Goal: Navigation & Orientation: Find specific page/section

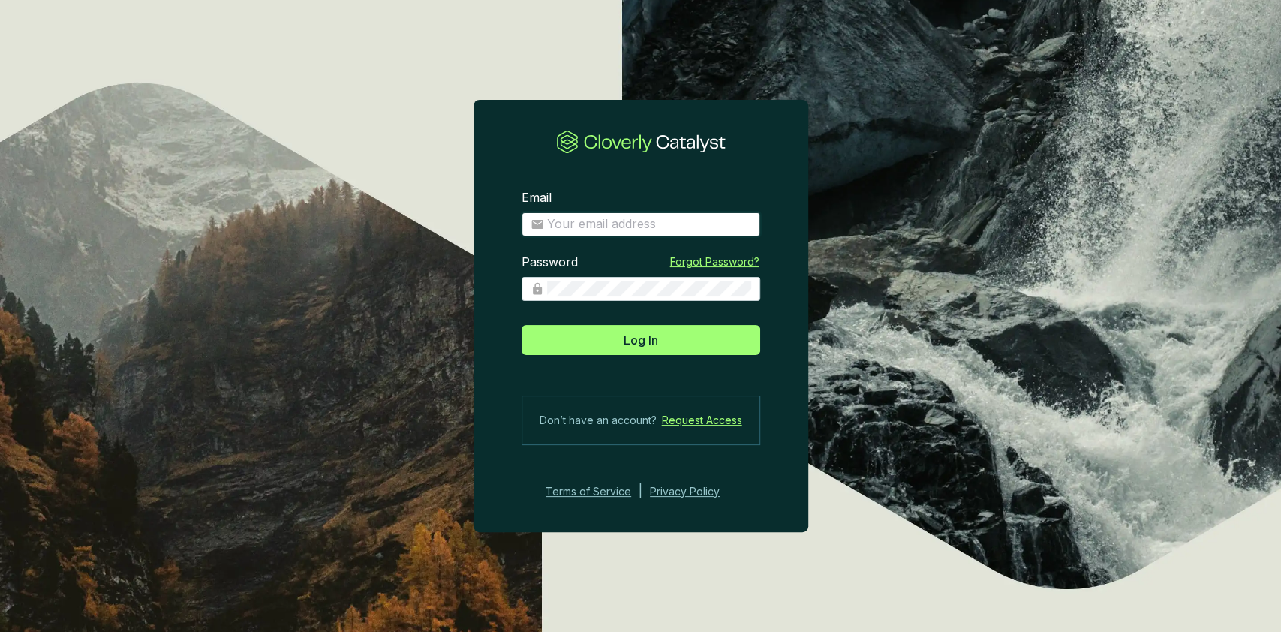
click at [597, 228] on input "Email" at bounding box center [649, 224] width 204 height 17
type input "[EMAIL_ADDRESS][DOMAIN_NAME]"
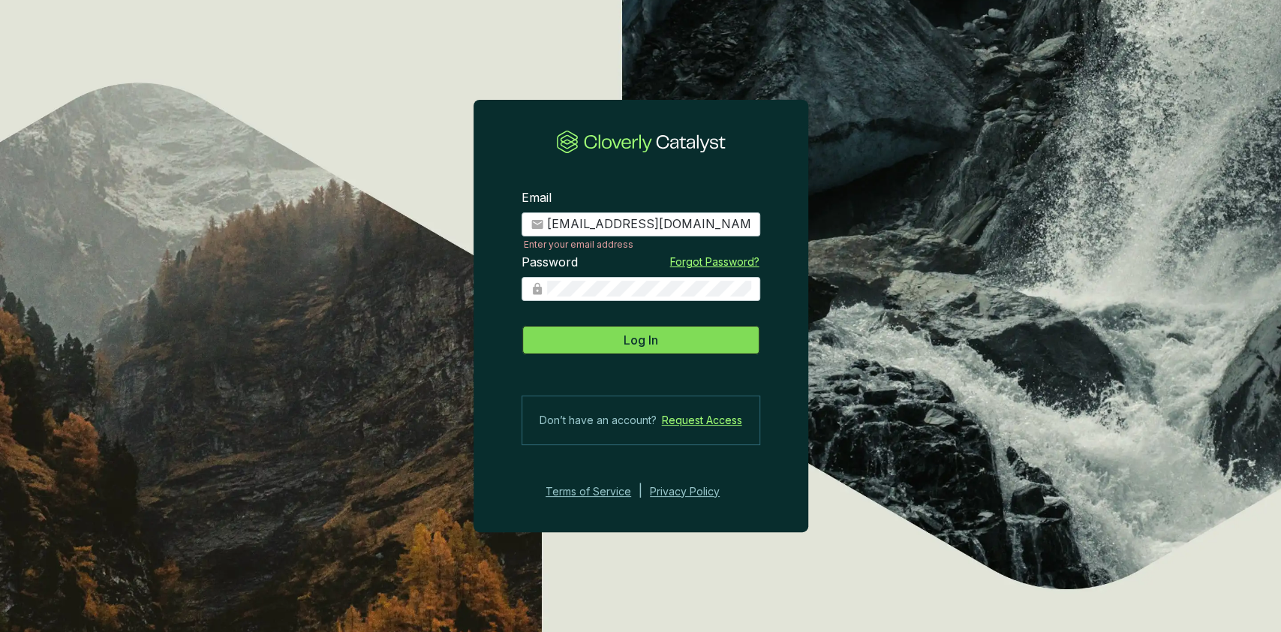
click at [672, 332] on button "Log In" at bounding box center [640, 340] width 239 height 30
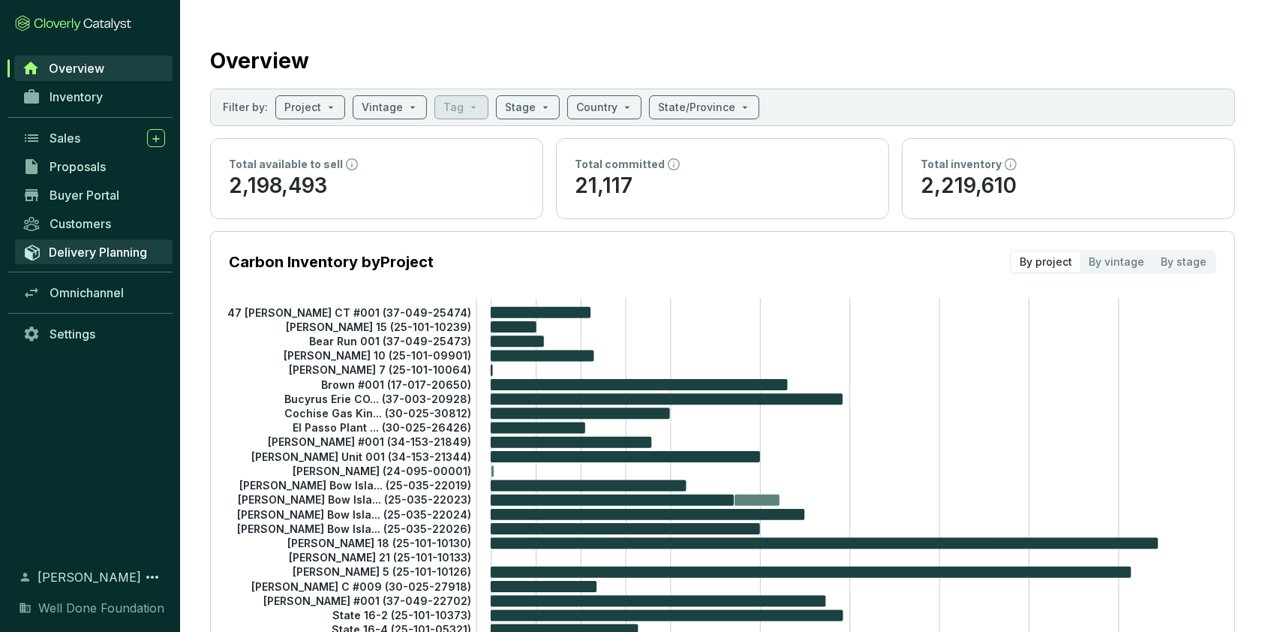
click at [92, 254] on span "Delivery Planning" at bounding box center [98, 252] width 98 height 15
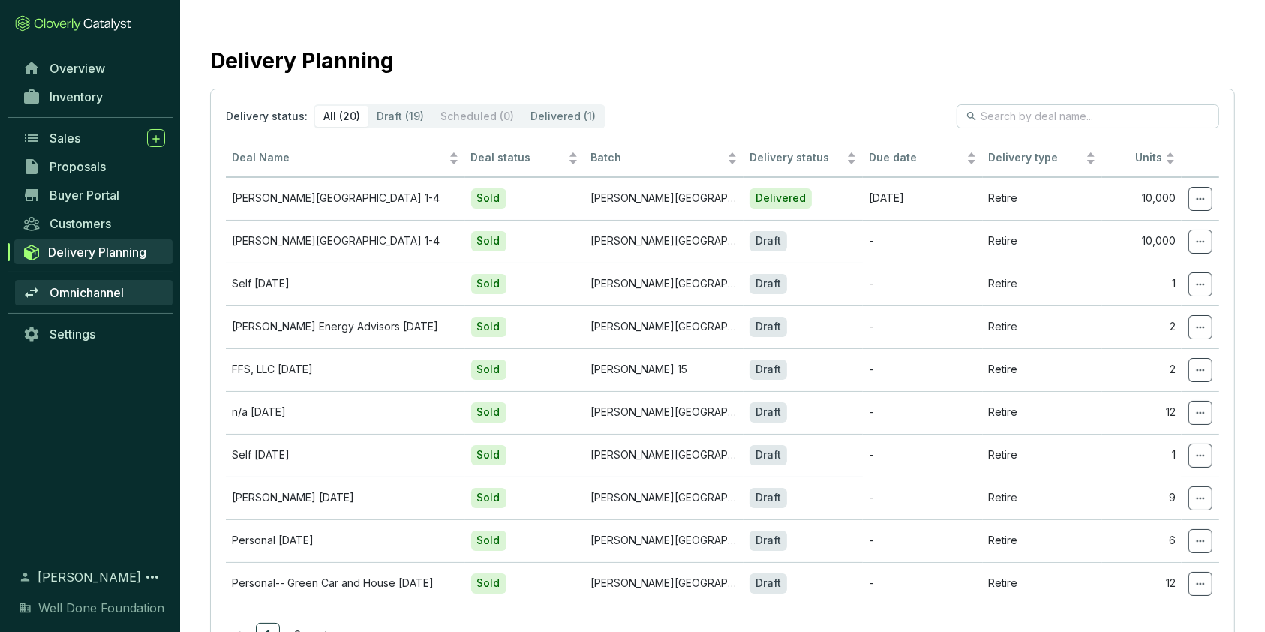
click at [90, 290] on span "Omnichannel" at bounding box center [87, 292] width 74 height 15
